Goal: Transaction & Acquisition: Download file/media

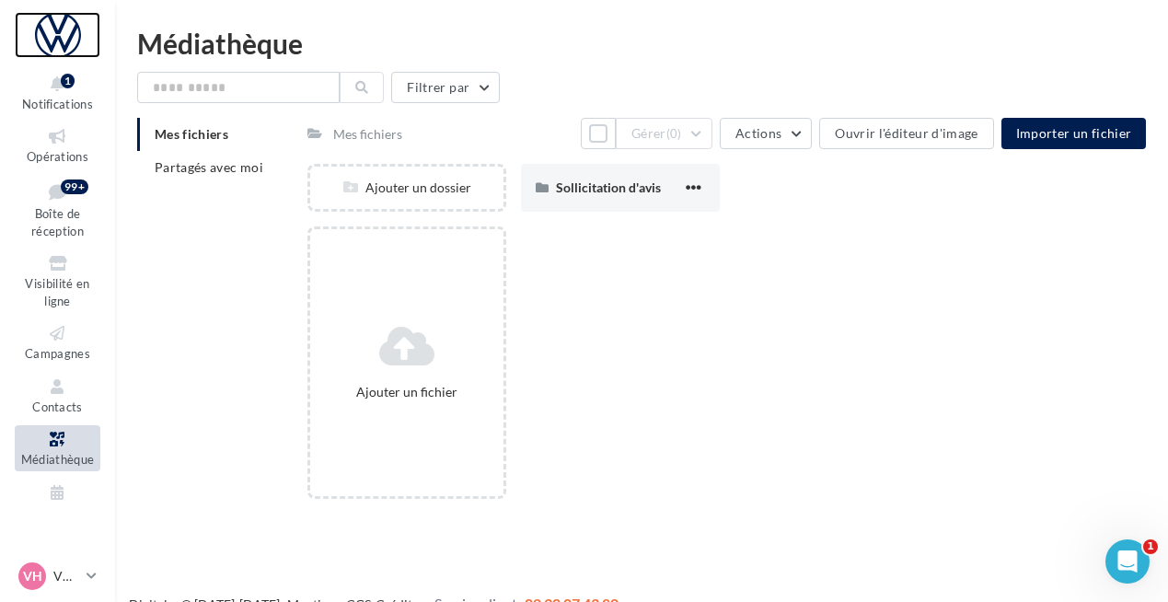
click at [55, 42] on div at bounding box center [58, 35] width 86 height 46
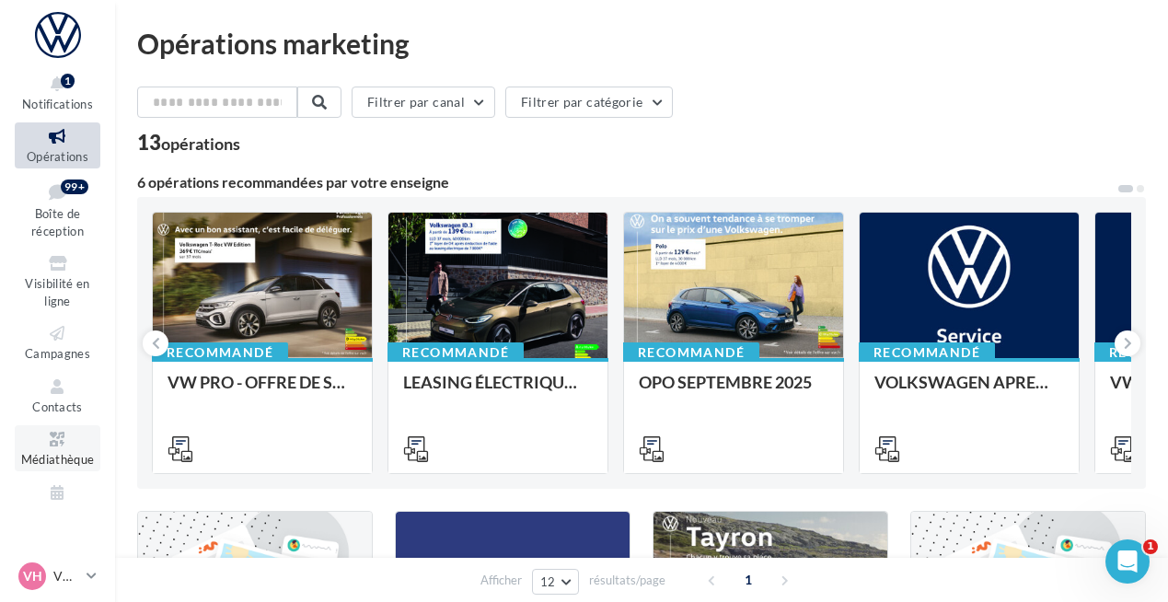
click at [56, 449] on link "Médiathèque" at bounding box center [58, 447] width 86 height 45
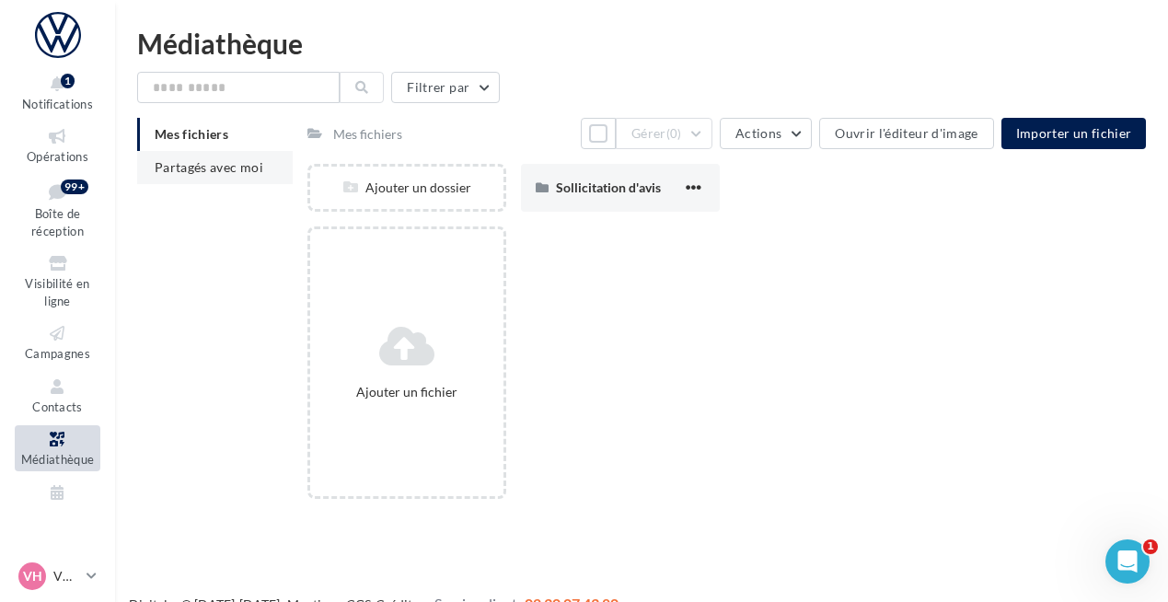
click at [214, 178] on li "Partagés avec moi" at bounding box center [215, 167] width 156 height 33
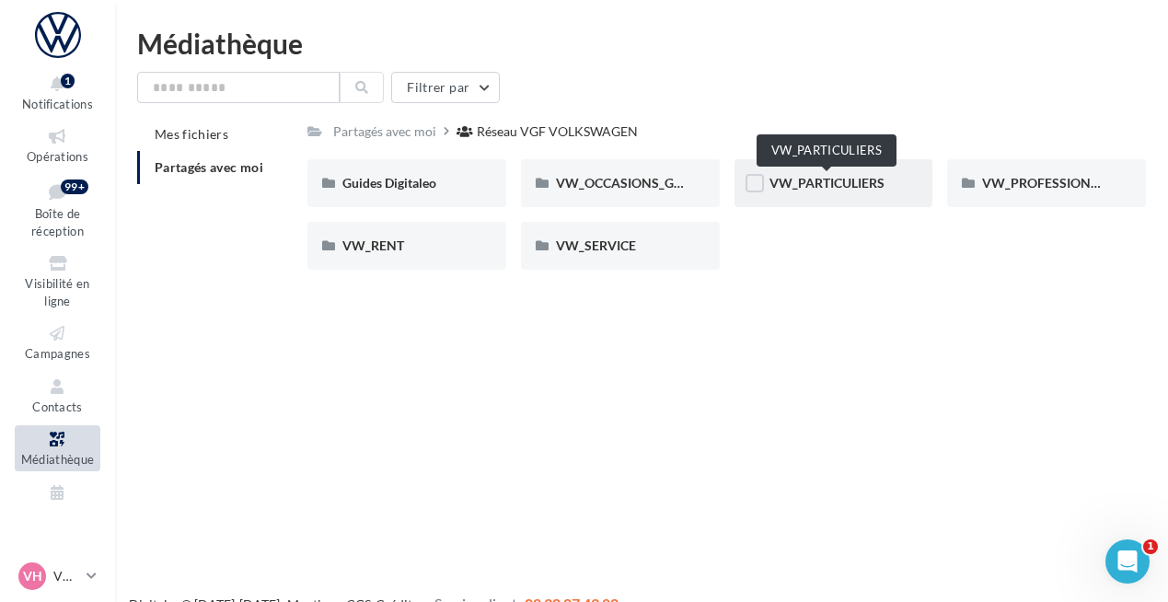
click at [785, 186] on span "VW_PARTICULIERS" at bounding box center [826, 183] width 115 height 16
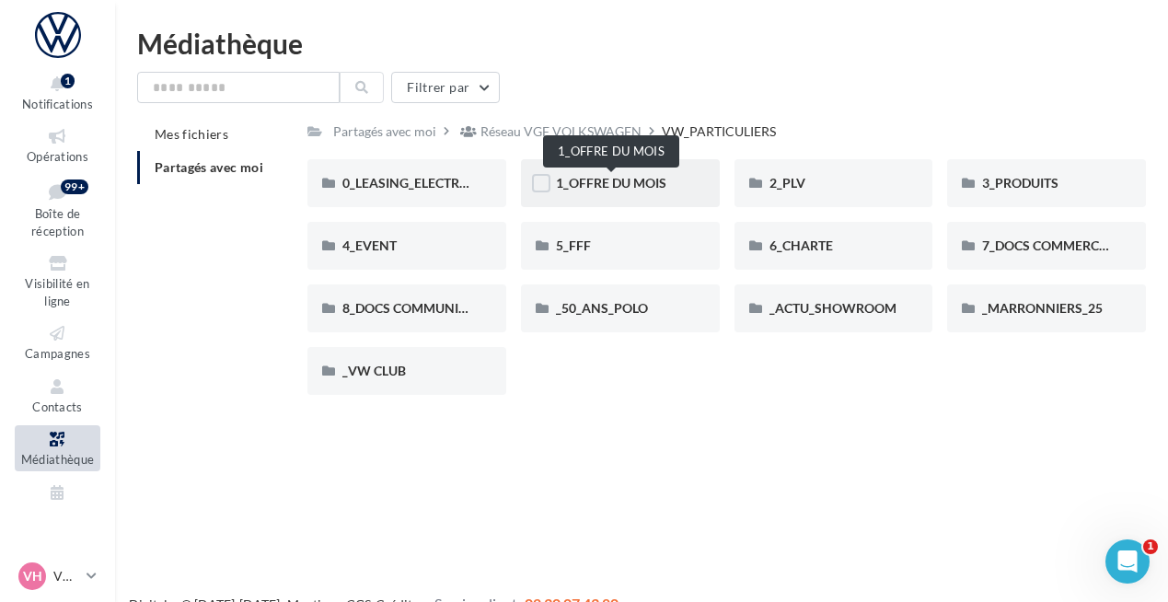
click at [597, 180] on span "1_OFFRE DU MOIS" at bounding box center [611, 183] width 110 height 16
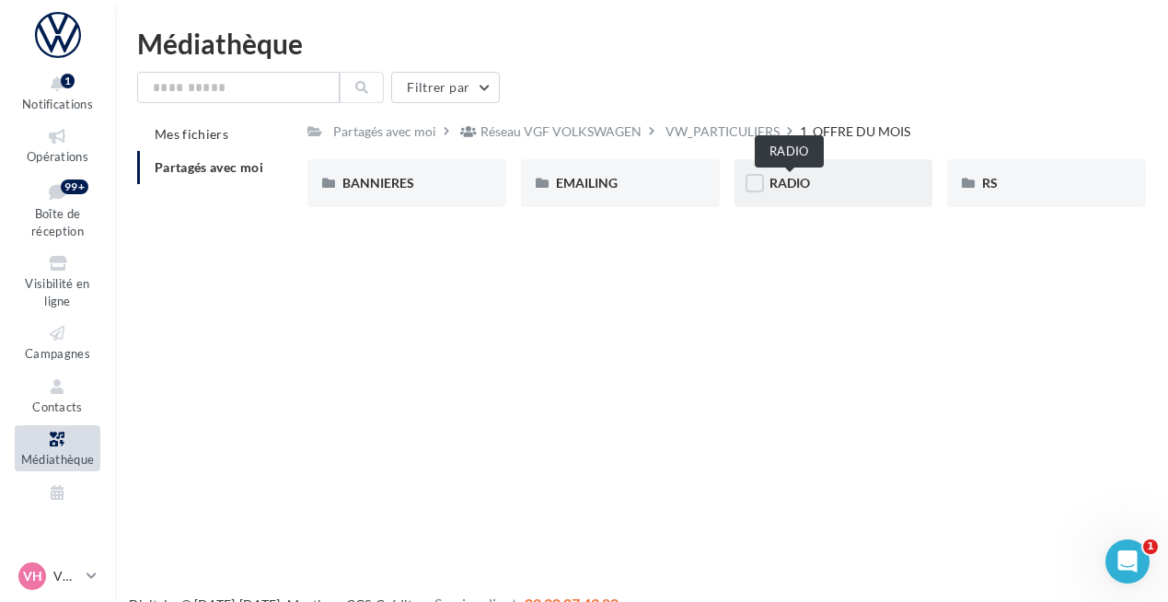
click at [777, 180] on span "RADIO" at bounding box center [789, 183] width 40 height 16
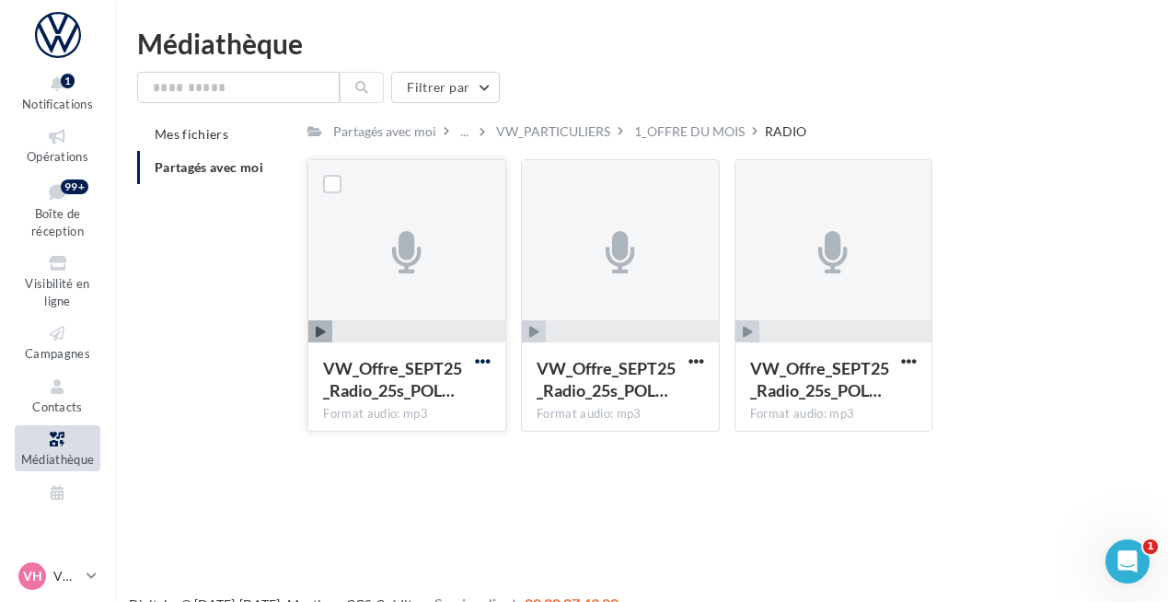
click at [487, 363] on span "button" at bounding box center [483, 361] width 16 height 16
click at [445, 389] on button "Télécharger" at bounding box center [402, 398] width 184 height 48
